Goal: Check status

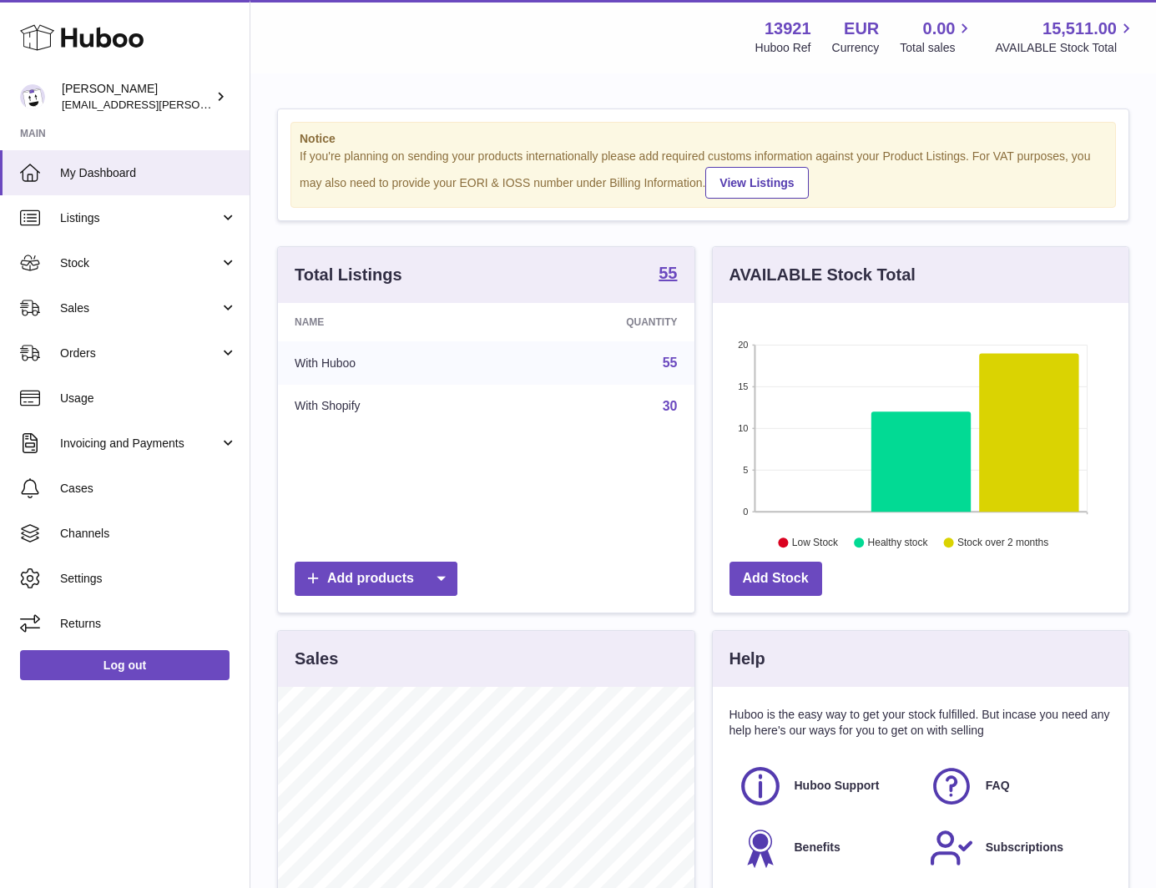
scroll to position [260, 416]
click at [139, 301] on span "Sales" at bounding box center [139, 309] width 159 height 16
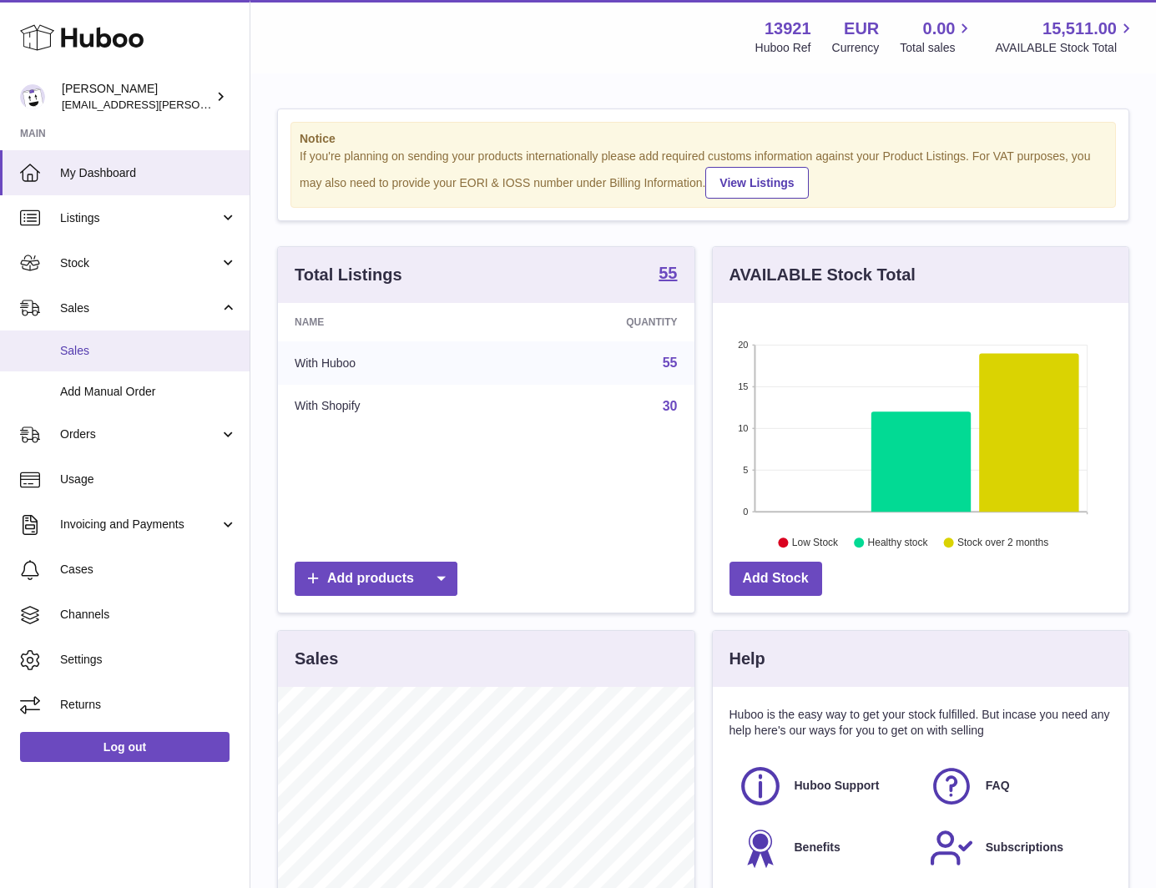
click at [122, 351] on span "Sales" at bounding box center [148, 351] width 177 height 16
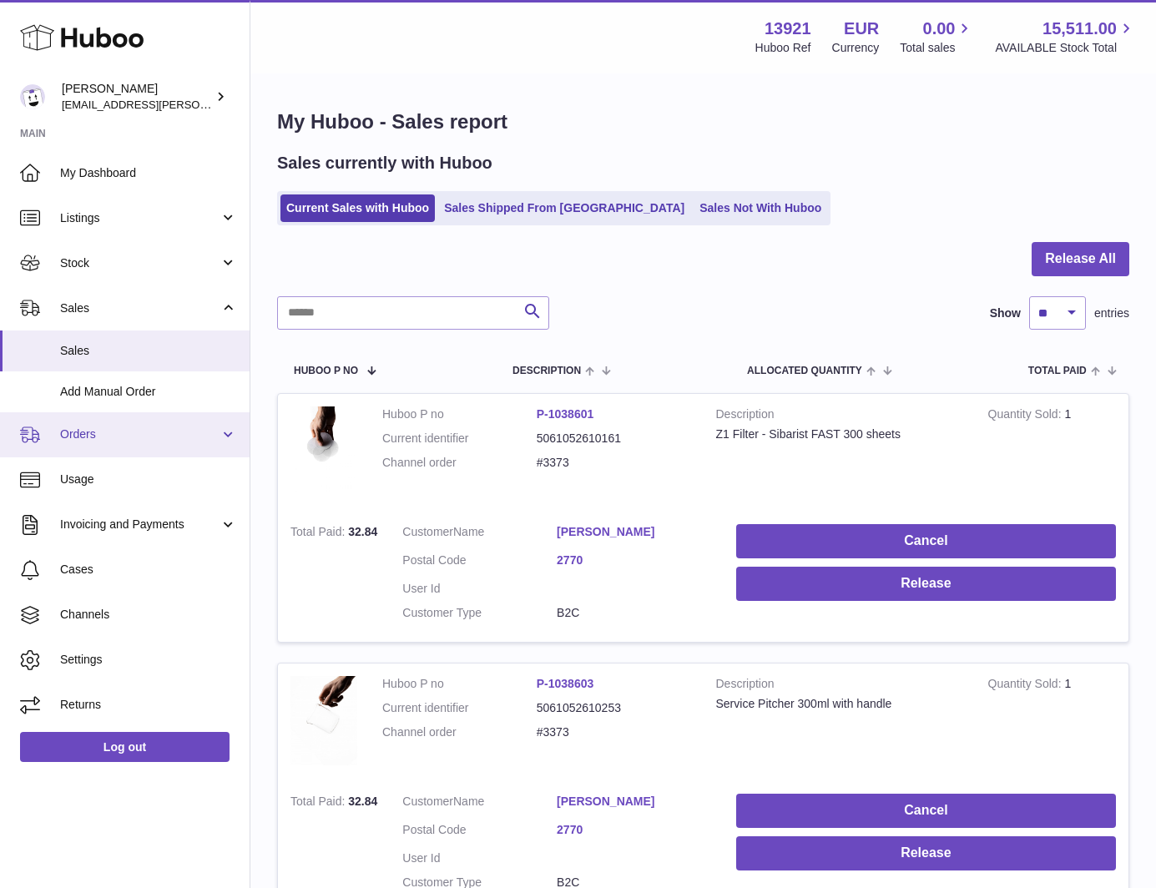
click at [125, 422] on link "Orders" at bounding box center [125, 434] width 250 height 45
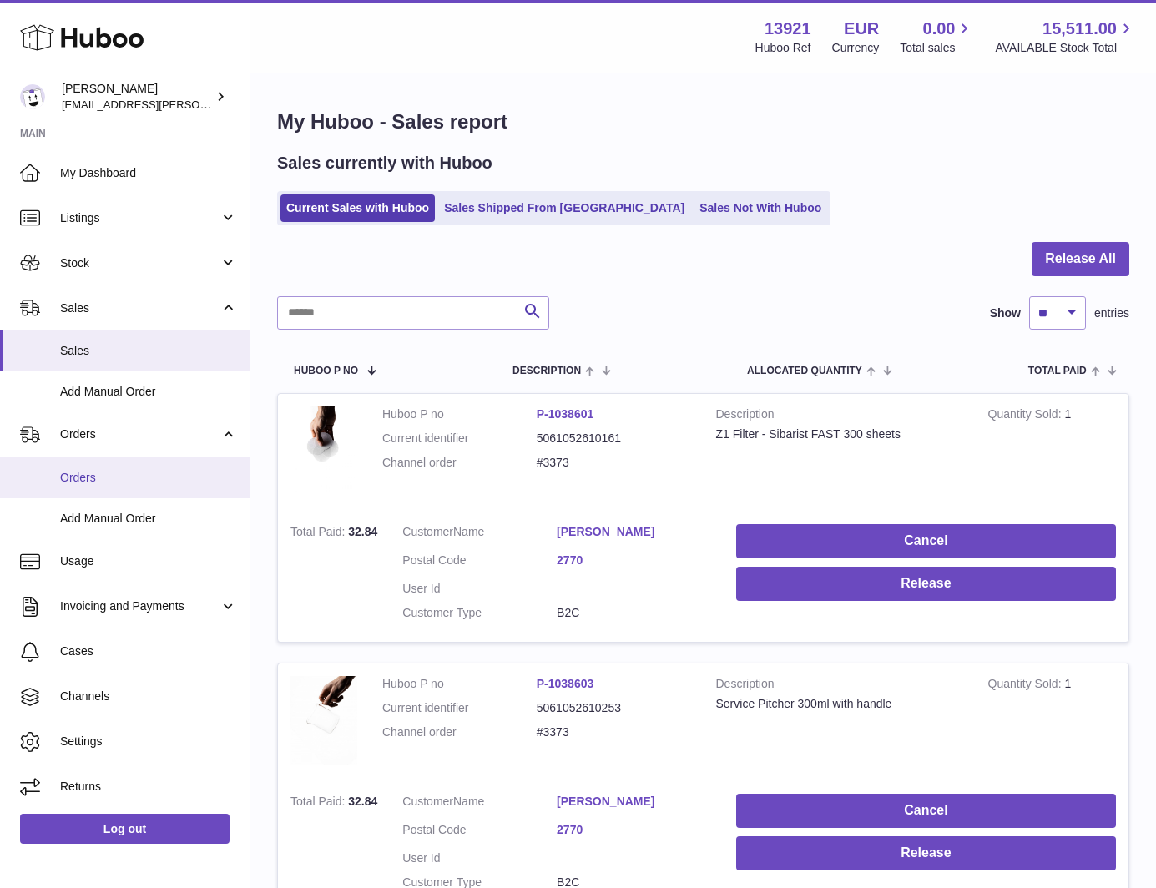
click at [117, 464] on link "Orders" at bounding box center [125, 477] width 250 height 41
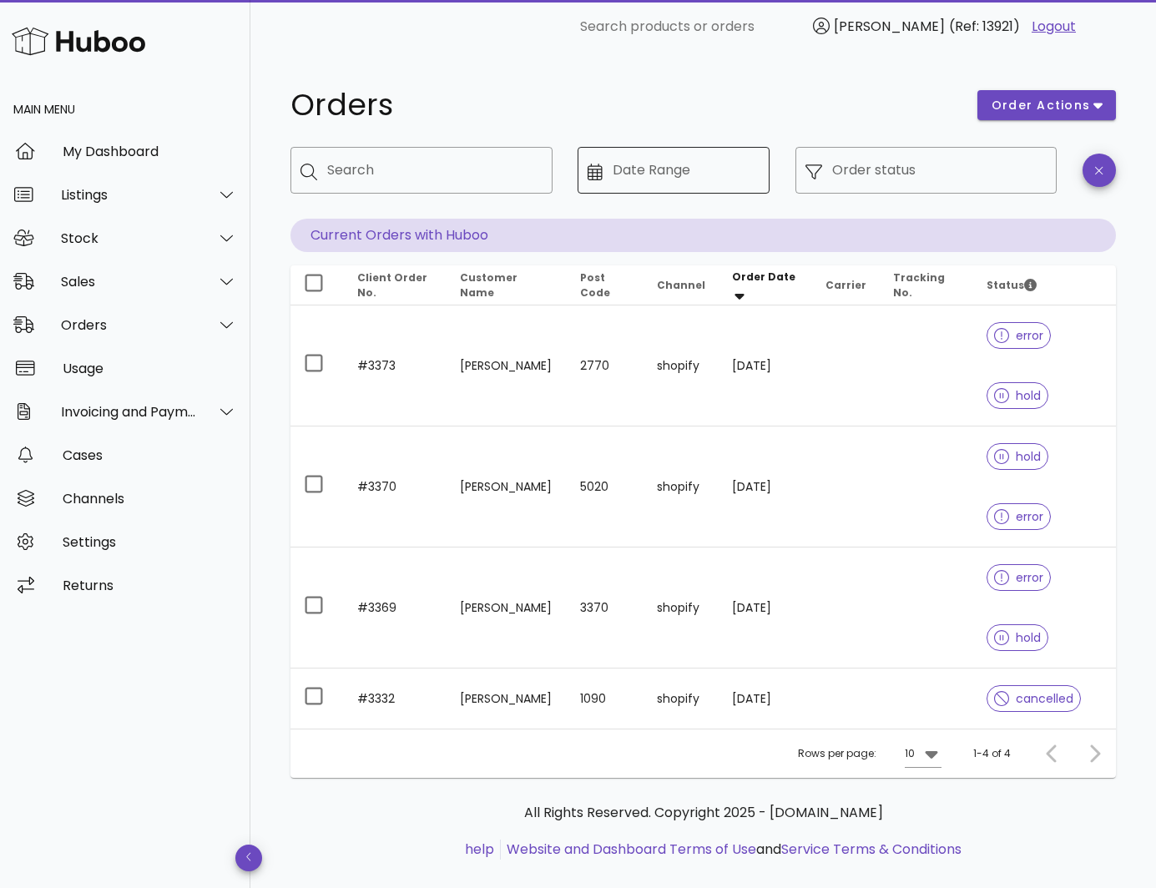
click at [589, 168] on icon at bounding box center [595, 172] width 15 height 17
click at [592, 174] on icon at bounding box center [595, 172] width 15 height 17
click at [608, 176] on div at bounding box center [600, 170] width 25 height 19
click at [589, 169] on icon at bounding box center [595, 172] width 15 height 17
click at [593, 170] on icon at bounding box center [595, 172] width 15 height 17
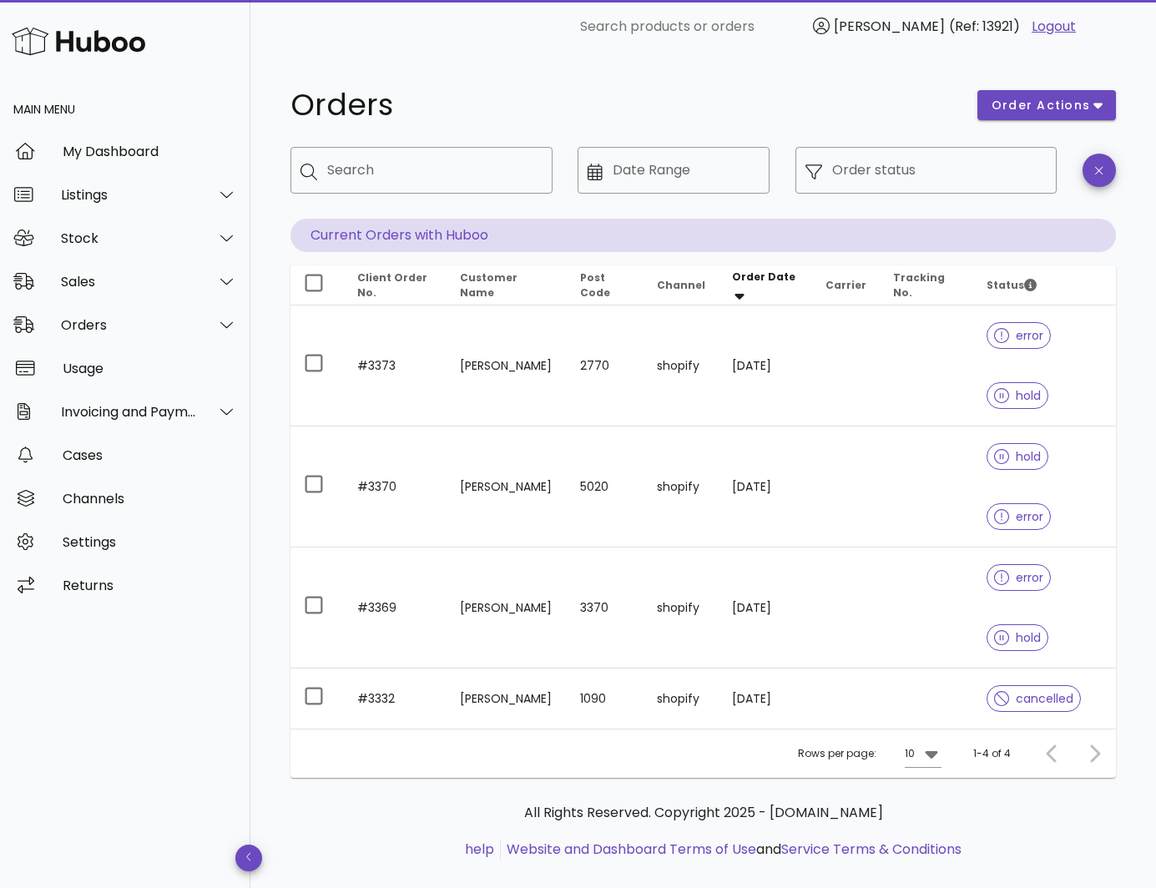
click at [611, 114] on h1 "Orders" at bounding box center [624, 105] width 667 height 30
click at [589, 174] on icon at bounding box center [595, 172] width 15 height 17
click at [644, 172] on input "Date Range" at bounding box center [686, 170] width 147 height 27
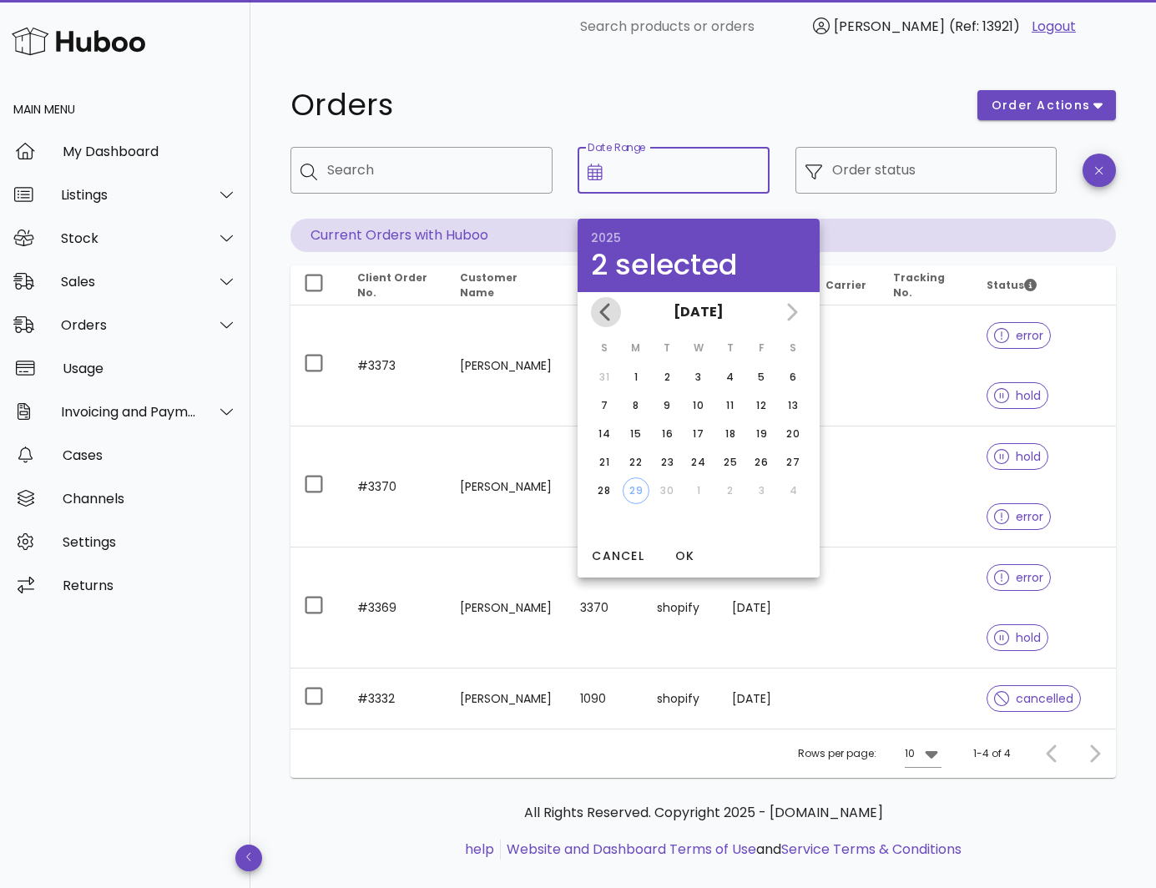
click at [603, 306] on icon "Previous month" at bounding box center [606, 312] width 20 height 20
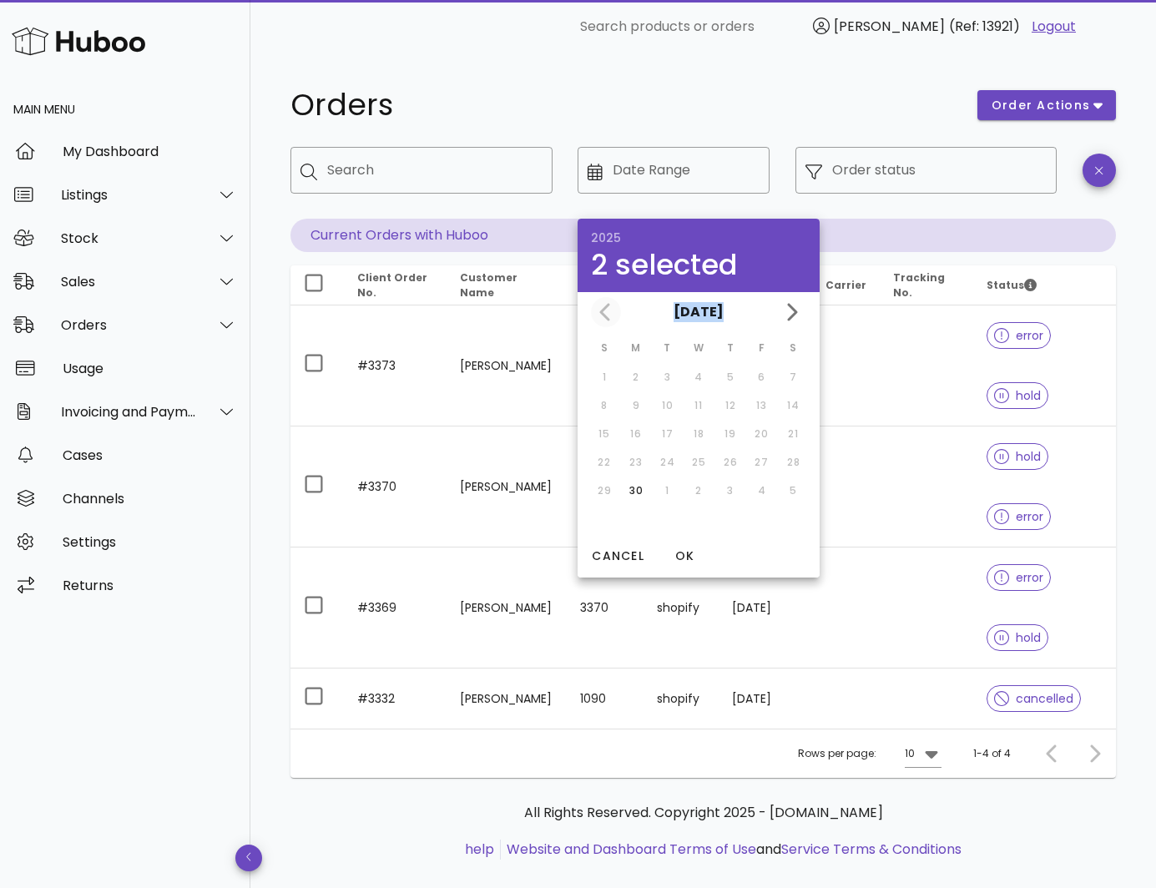
click at [603, 306] on div "July 2025 June 2025" at bounding box center [699, 312] width 242 height 40
click at [608, 491] on td "29" at bounding box center [604, 491] width 30 height 27
click at [654, 74] on div "Orders order actions ​ Search ​ Date Range ​ Order status Current Orders with H…" at bounding box center [703, 483] width 906 height 860
